Goal: Go to known website: Go to known website

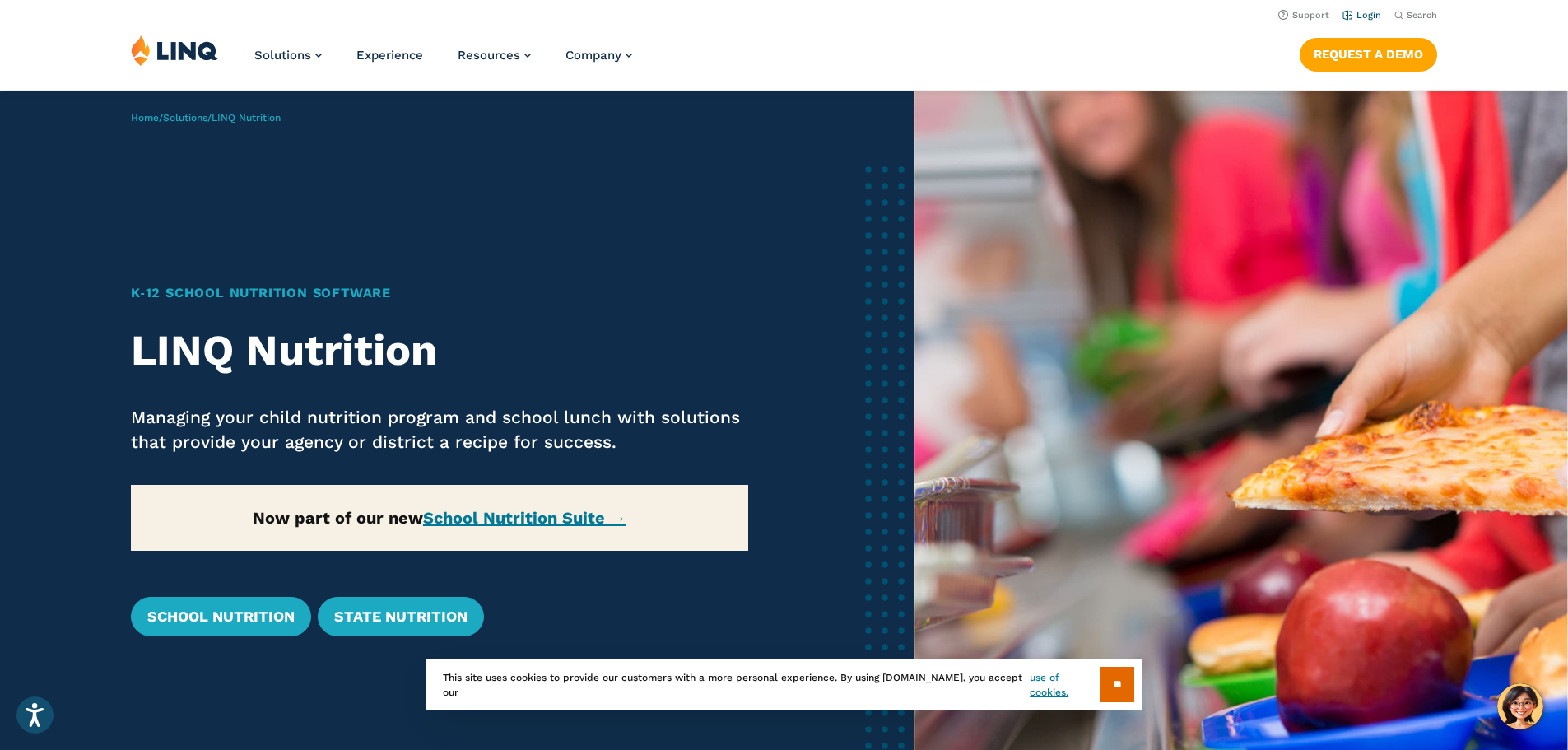
click at [1359, 17] on link "Login" at bounding box center [1362, 15] width 39 height 11
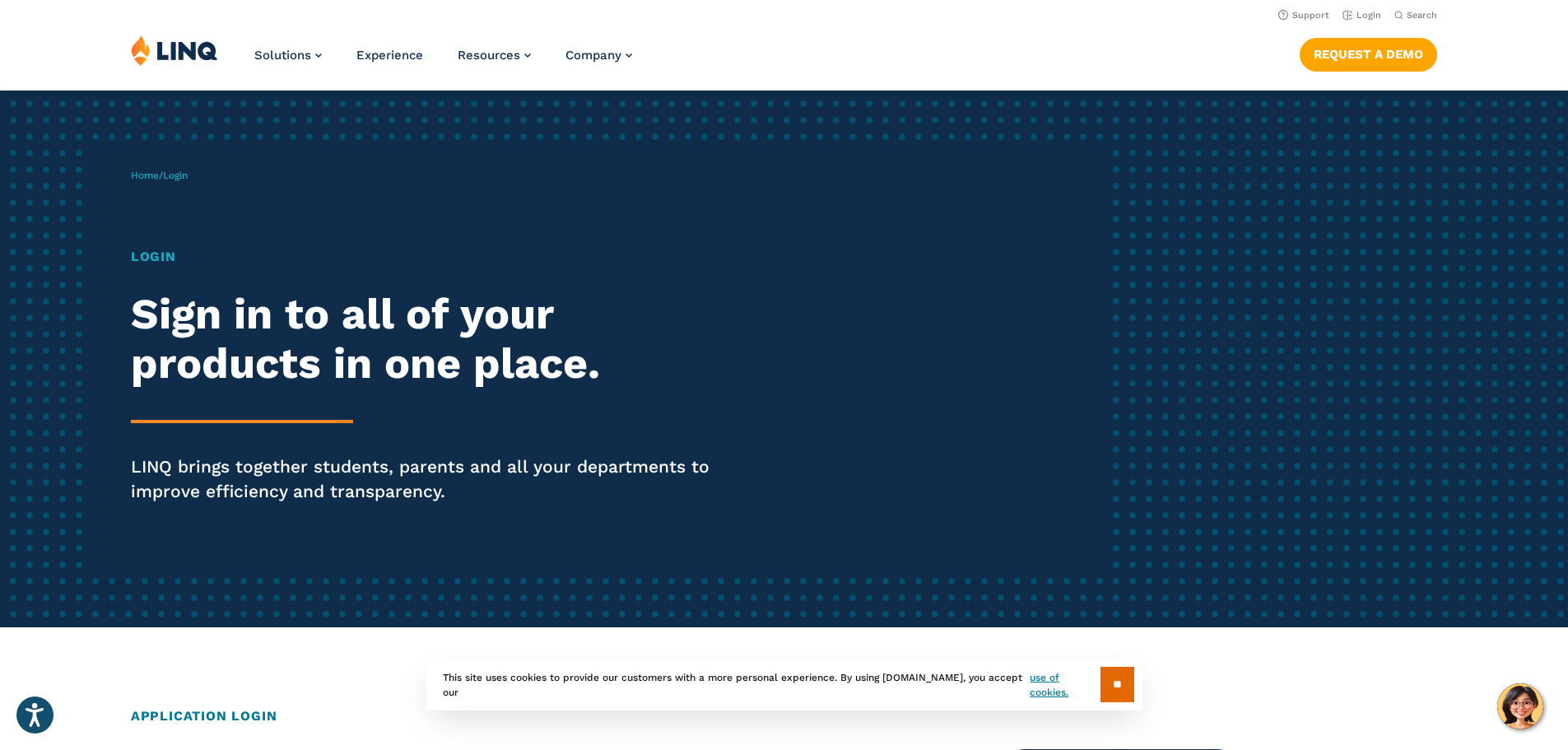
click at [238, 178] on div "Home / Login Login Sign in to all of your products in one place. LINQ brings to…" at bounding box center [621, 358] width 980 height 421
drag, startPoint x: 196, startPoint y: 171, endPoint x: 168, endPoint y: 174, distance: 28.2
click at [188, 174] on span "Login" at bounding box center [175, 175] width 24 height 12
drag, startPoint x: 210, startPoint y: 174, endPoint x: 177, endPoint y: 178, distance: 33.2
click at [210, 179] on div "Home / Login Login Sign in to all of your products in one place. LINQ brings to…" at bounding box center [621, 358] width 980 height 421
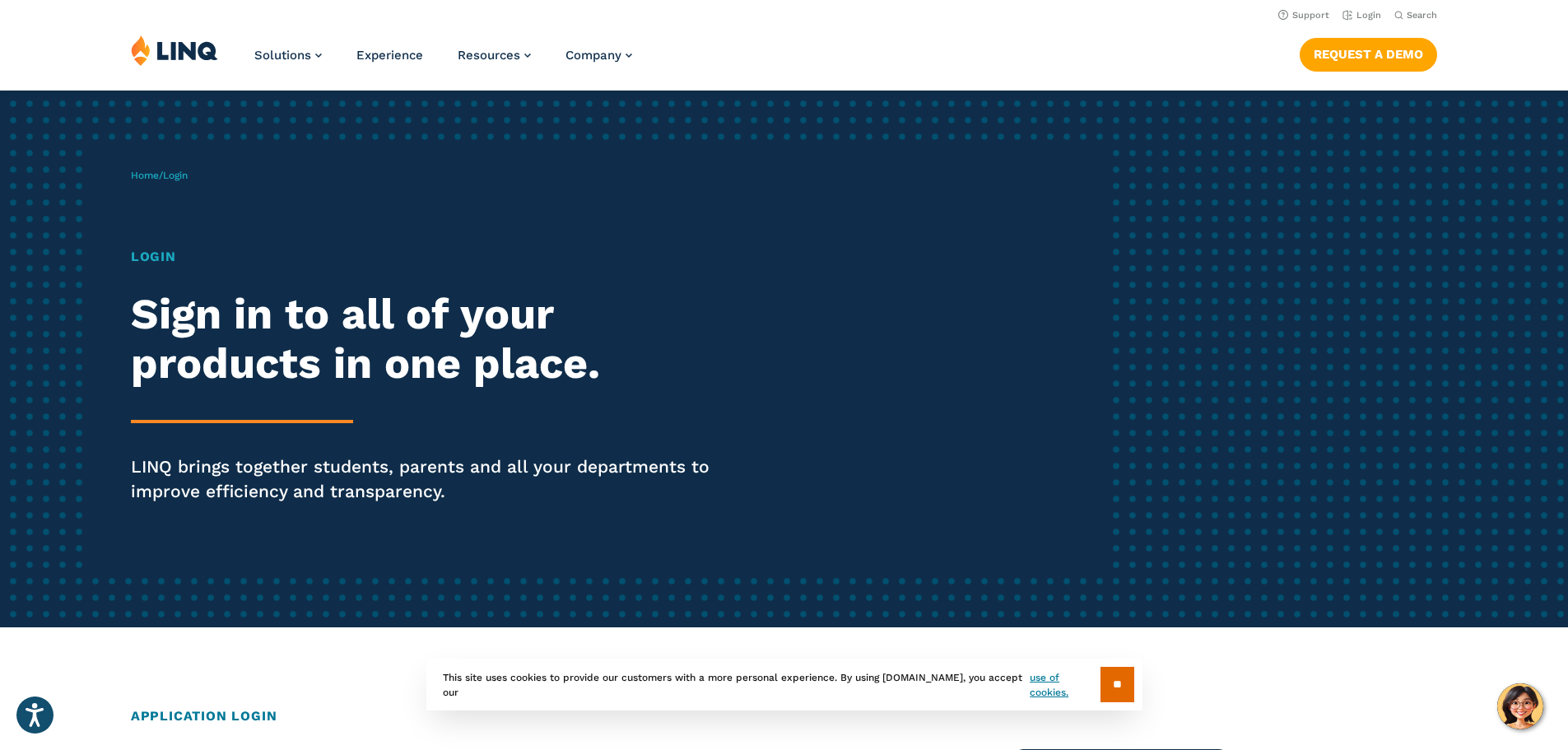
click at [158, 190] on div "Home / Login Login Sign in to all of your products in one place. LINQ brings to…" at bounding box center [621, 358] width 980 height 421
click at [196, 174] on div "Home / Login Login Sign in to all of your products in one place. LINQ brings to…" at bounding box center [621, 358] width 980 height 421
drag, startPoint x: 185, startPoint y: 174, endPoint x: 178, endPoint y: 179, distance: 8.6
click at [183, 176] on span "Login" at bounding box center [175, 175] width 24 height 12
click at [174, 265] on h1 "Login" at bounding box center [433, 257] width 604 height 19
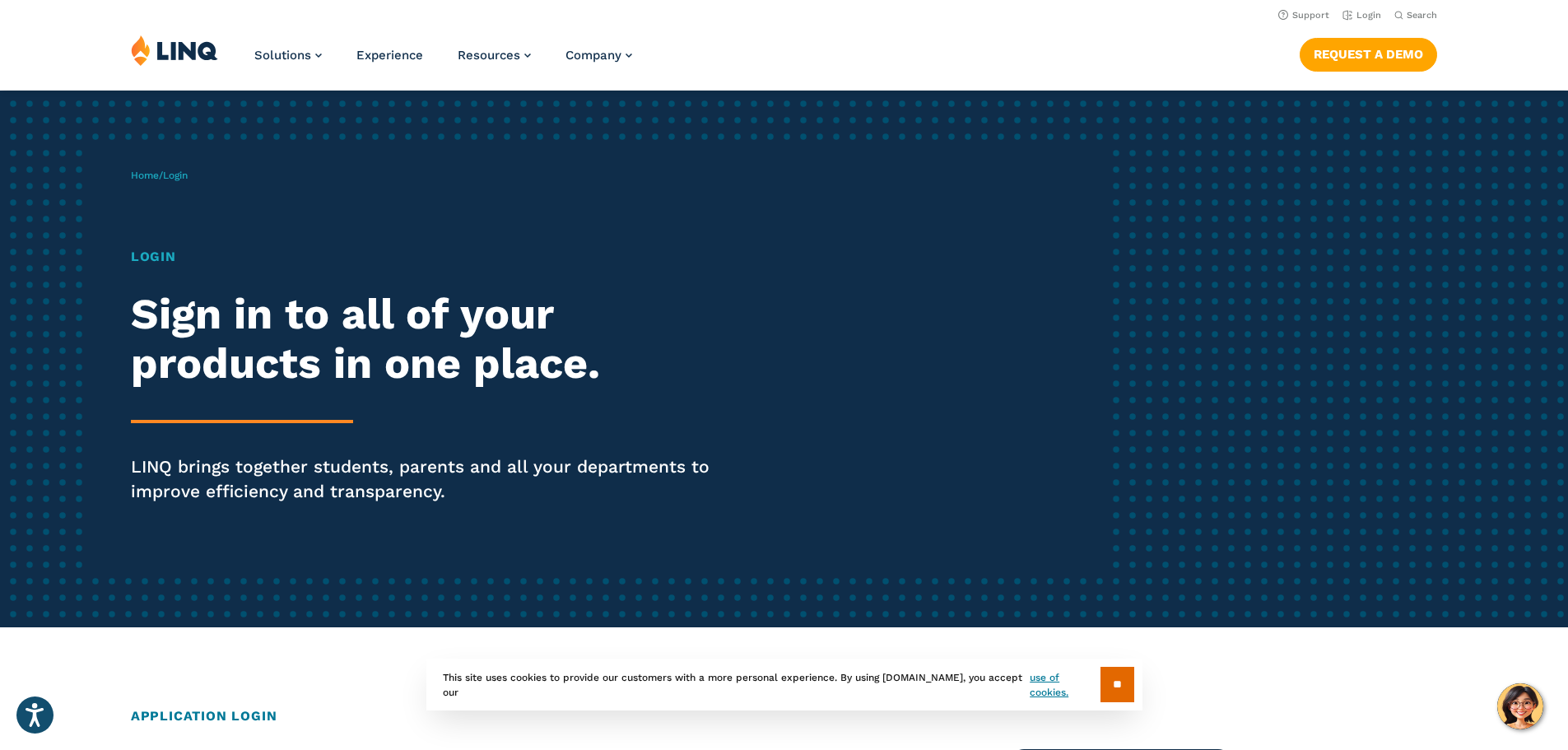
drag, startPoint x: 169, startPoint y: 258, endPoint x: 191, endPoint y: 252, distance: 22.8
click at [170, 257] on h1 "Login" at bounding box center [433, 257] width 604 height 19
click at [150, 161] on div "Home / Login Login Sign in to all of your products in one place. LINQ brings to…" at bounding box center [621, 358] width 980 height 421
click at [187, 166] on div "Home / Login Login Sign in to all of your products in one place. LINQ brings to…" at bounding box center [621, 358] width 980 height 421
click at [186, 171] on span "Login" at bounding box center [175, 175] width 24 height 12
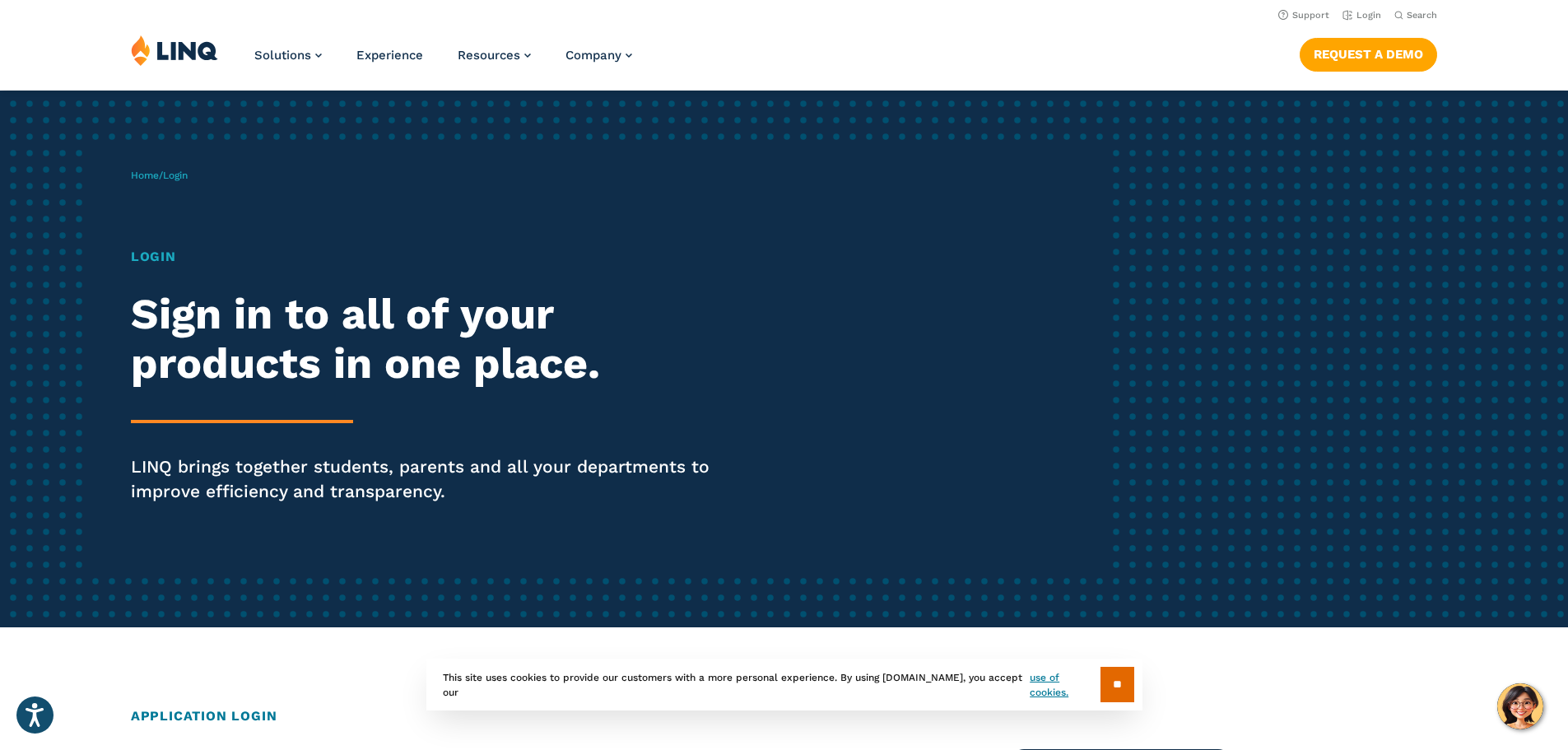
click at [176, 176] on span "Login" at bounding box center [175, 175] width 24 height 12
click at [172, 261] on h1 "Login" at bounding box center [433, 257] width 604 height 19
click at [163, 257] on h1 "Login" at bounding box center [433, 257] width 604 height 19
click at [146, 256] on h1 "Login" at bounding box center [433, 257] width 604 height 19
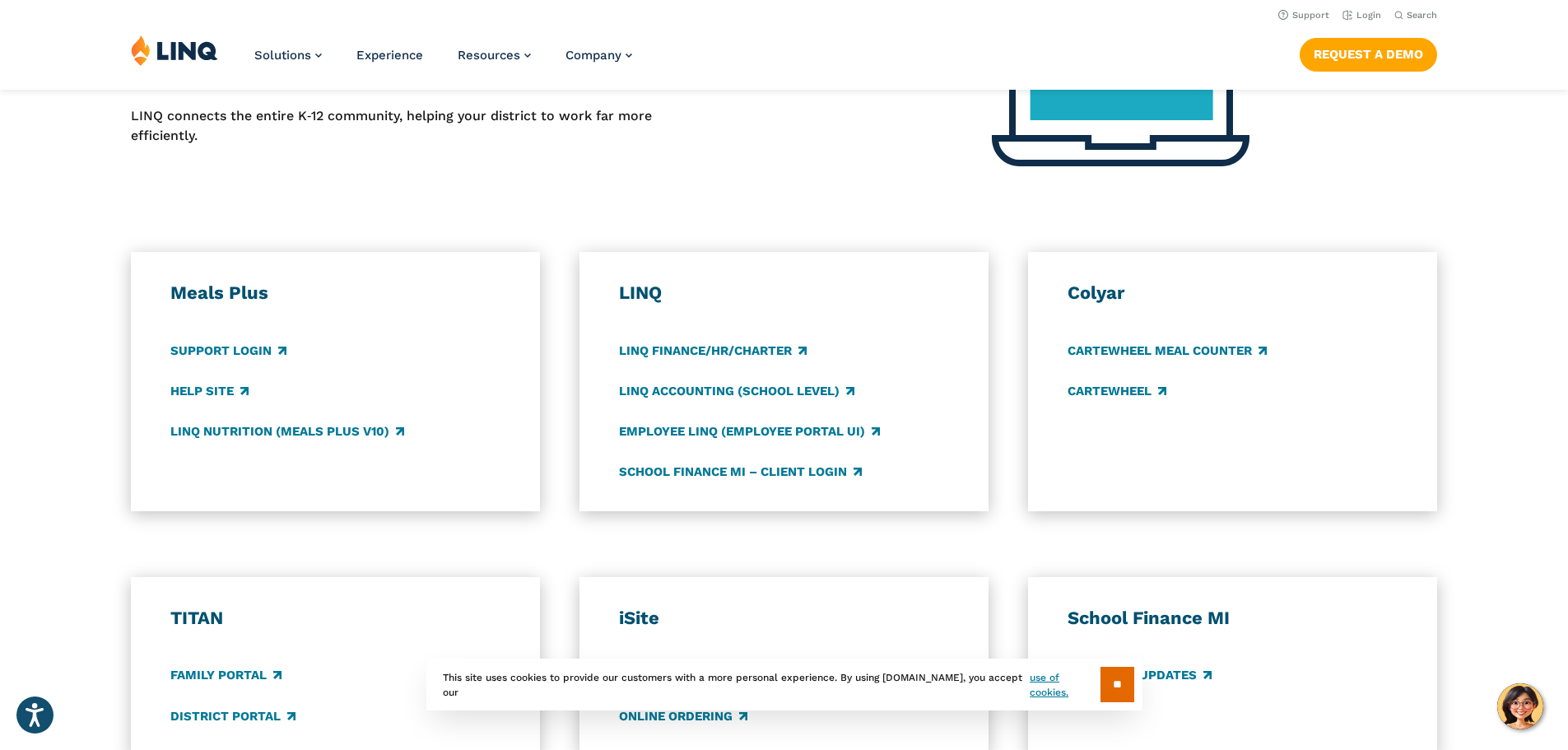
scroll to position [659, 0]
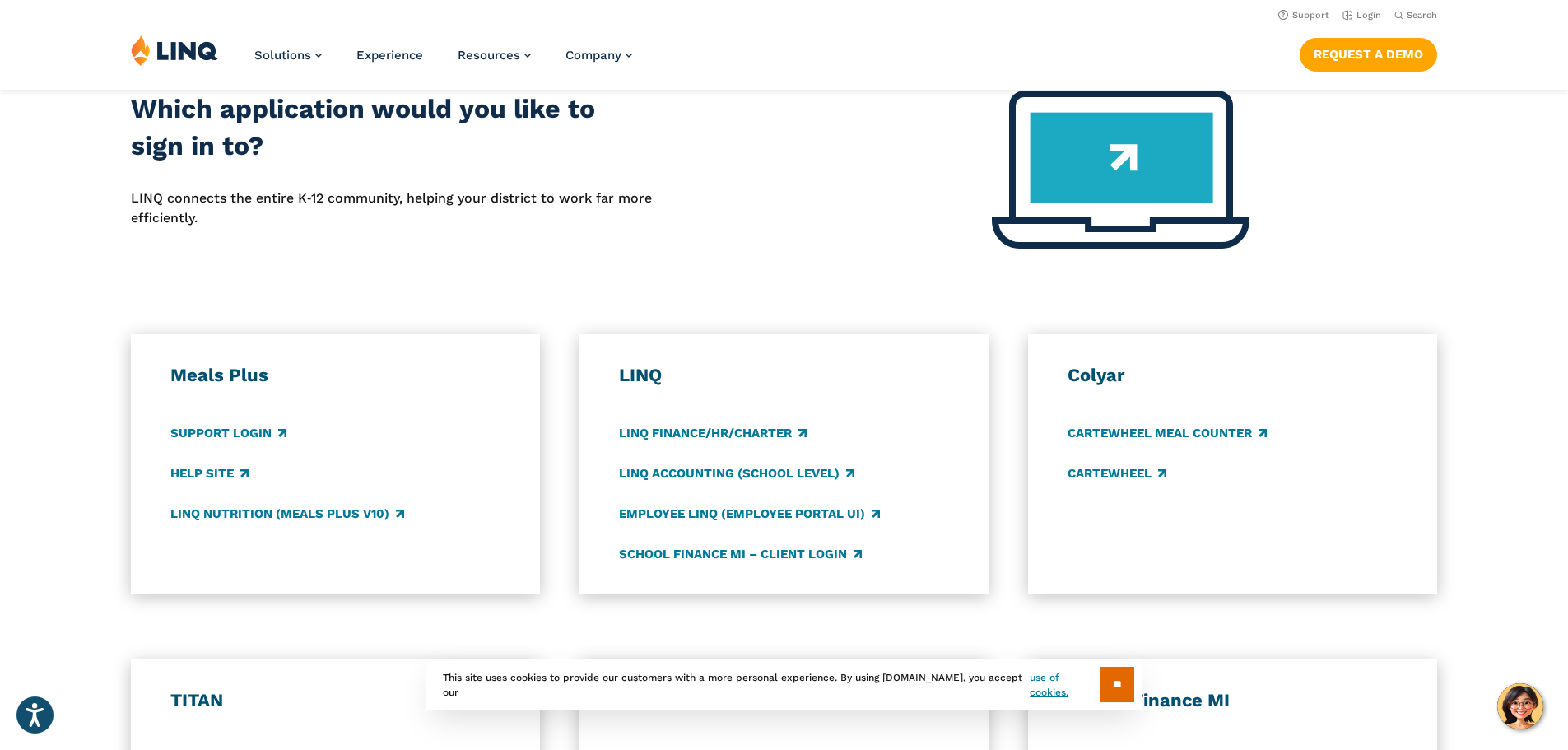
click at [634, 376] on h3 "LINQ" at bounding box center [784, 375] width 331 height 23
click at [651, 512] on link "Employee LINQ (Employee Portal UI)" at bounding box center [749, 514] width 261 height 18
